Goal: Task Accomplishment & Management: Manage account settings

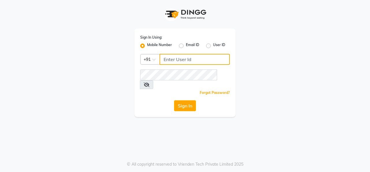
type input "9949413104"
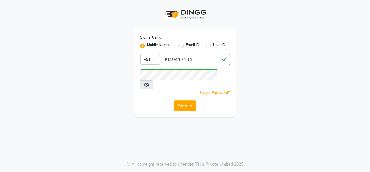
click at [149, 83] on icon at bounding box center [147, 85] width 6 height 5
click at [191, 101] on button "Sign In" at bounding box center [185, 106] width 22 height 11
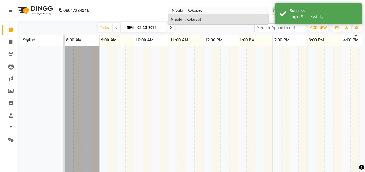
click at [263, 10] on span at bounding box center [264, 12] width 7 height 6
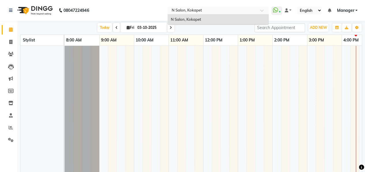
click at [217, 22] on div "N Salon, Kokapet" at bounding box center [218, 19] width 101 height 10
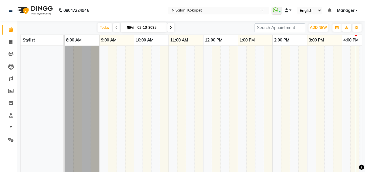
click at [288, 9] on span at bounding box center [286, 10] width 3 height 4
click at [343, 9] on span "Manager" at bounding box center [345, 11] width 17 height 6
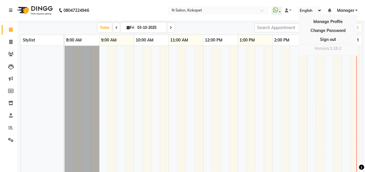
click at [317, 8] on select "English ENGLISH Español العربية मराठी हिंदी ગુજરાતી தமிழ் 中文" at bounding box center [309, 11] width 25 height 8
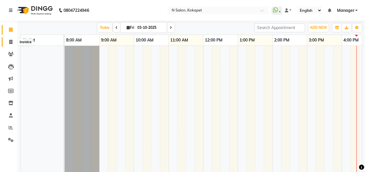
click at [11, 42] on icon at bounding box center [10, 42] width 3 height 4
select select "service"
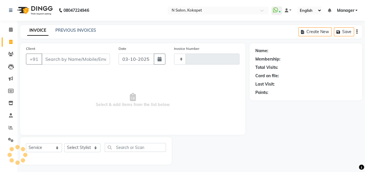
type input "1708"
select select "7256"
click at [10, 57] on span at bounding box center [11, 54] width 10 height 7
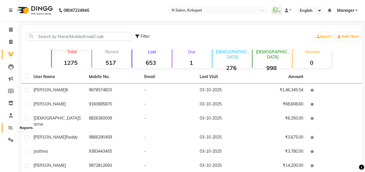
click at [13, 129] on icon at bounding box center [11, 128] width 4 height 4
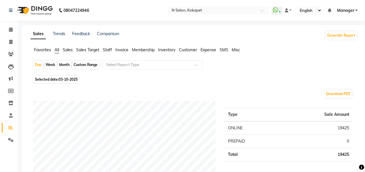
click at [107, 48] on span "Staff" at bounding box center [107, 49] width 9 height 5
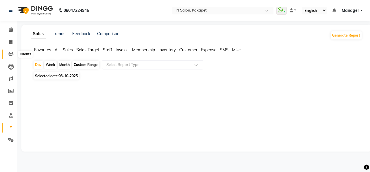
click at [6, 55] on span at bounding box center [11, 54] width 10 height 7
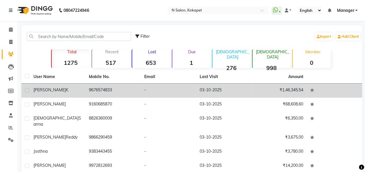
click at [183, 85] on td "-" at bounding box center [168, 91] width 55 height 14
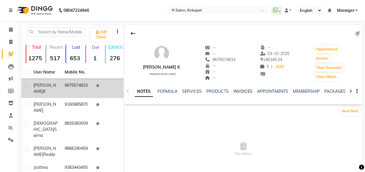
click at [244, 90] on link "INVOICES" at bounding box center [242, 91] width 19 height 5
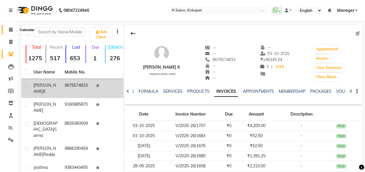
click at [12, 30] on icon at bounding box center [11, 29] width 4 height 4
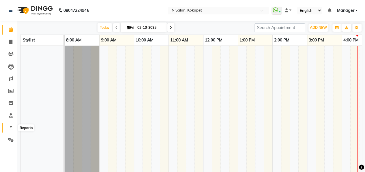
click at [8, 129] on span at bounding box center [11, 128] width 10 height 7
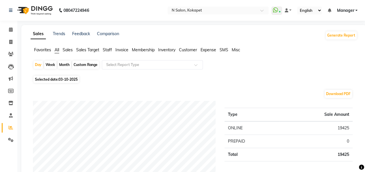
click at [109, 50] on span "Staff" at bounding box center [107, 49] width 9 height 5
